Goal: Information Seeking & Learning: Find specific fact

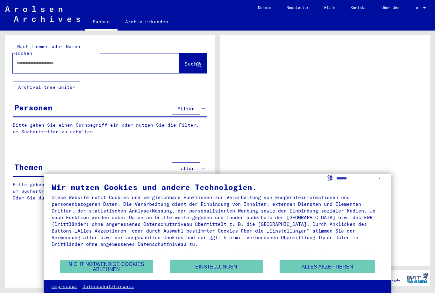
click at [330, 270] on button "Alles akzeptieren" at bounding box center [328, 266] width 96 height 13
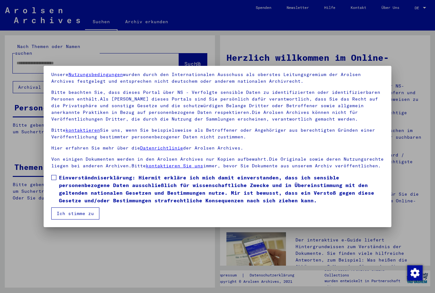
scroll to position [23, 0]
click at [59, 180] on span "Einverständniserklärung: Hiermit erkläre ich mich damit einverstanden, dass ich…" at bounding box center [221, 189] width 325 height 31
click at [80, 216] on button "Ich stimme zu" at bounding box center [75, 214] width 48 height 12
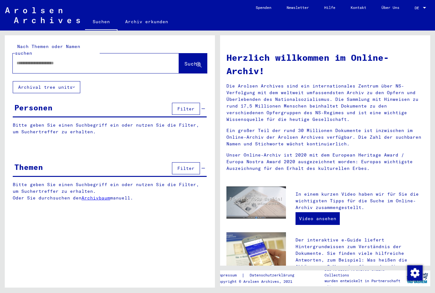
click at [114, 60] on input "text" at bounding box center [88, 63] width 143 height 7
type input "**********"
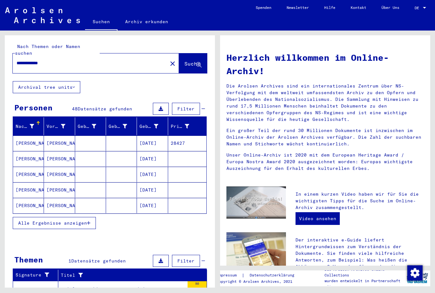
click at [39, 136] on mat-cell "[PERSON_NAME]" at bounding box center [28, 143] width 31 height 15
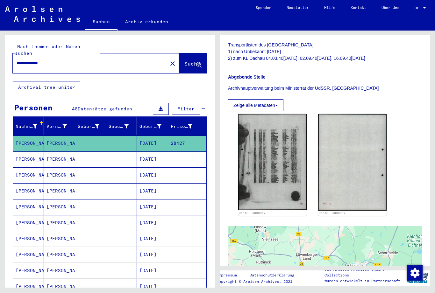
click at [28, 167] on mat-cell "[PERSON_NAME]" at bounding box center [28, 175] width 31 height 16
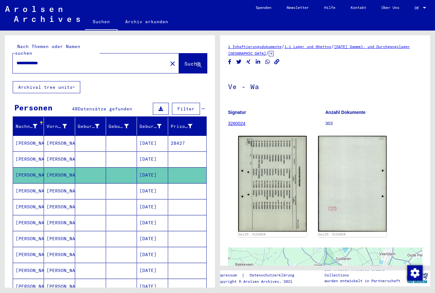
click at [26, 183] on mat-cell "[PERSON_NAME]" at bounding box center [28, 191] width 31 height 16
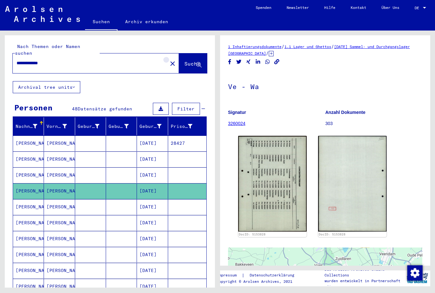
click at [169, 60] on mat-icon "close" at bounding box center [173, 64] width 8 height 8
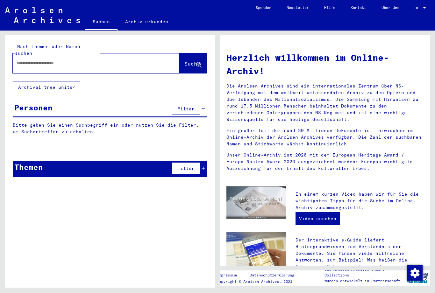
click at [141, 60] on input "text" at bounding box center [88, 63] width 143 height 7
type input "*****"
click at [198, 62] on icon at bounding box center [198, 64] width 5 height 5
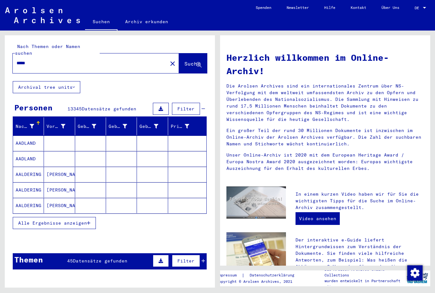
click at [76, 220] on span "Alle Ergebnisse anzeigen" at bounding box center [52, 223] width 69 height 6
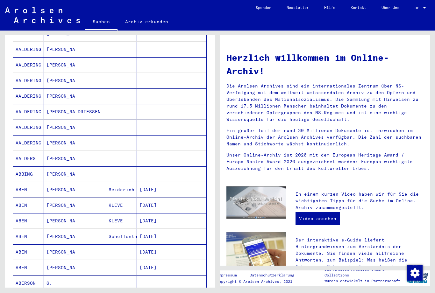
scroll to position [162, 0]
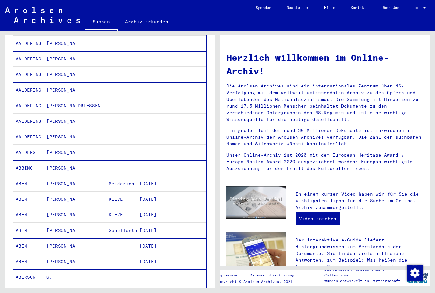
click at [40, 196] on mat-cell "ABEN" at bounding box center [28, 199] width 31 height 15
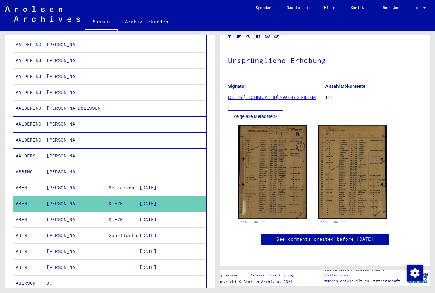
scroll to position [77, 0]
click at [267, 130] on img at bounding box center [272, 172] width 68 height 94
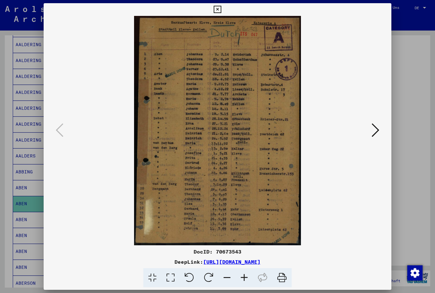
click at [372, 128] on icon at bounding box center [376, 130] width 8 height 15
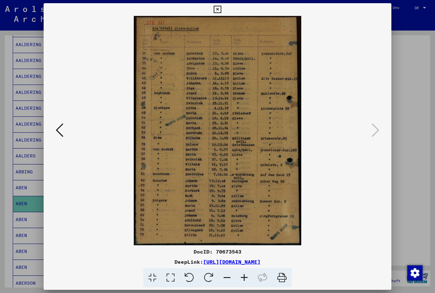
click at [221, 10] on icon at bounding box center [217, 10] width 7 height 8
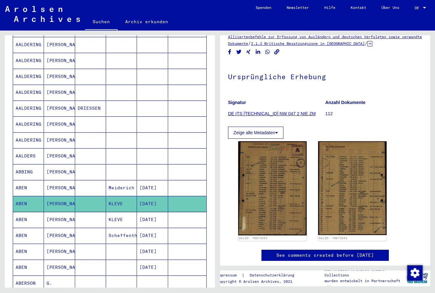
scroll to position [16, 0]
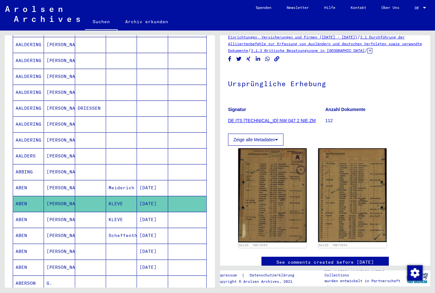
click at [332, 120] on p "112" at bounding box center [373, 120] width 97 height 7
click at [279, 119] on link "DE ITS [TECHNICAL_ID] NW 047 2 NIE ZM" at bounding box center [272, 120] width 88 height 5
